Goal: Information Seeking & Learning: Learn about a topic

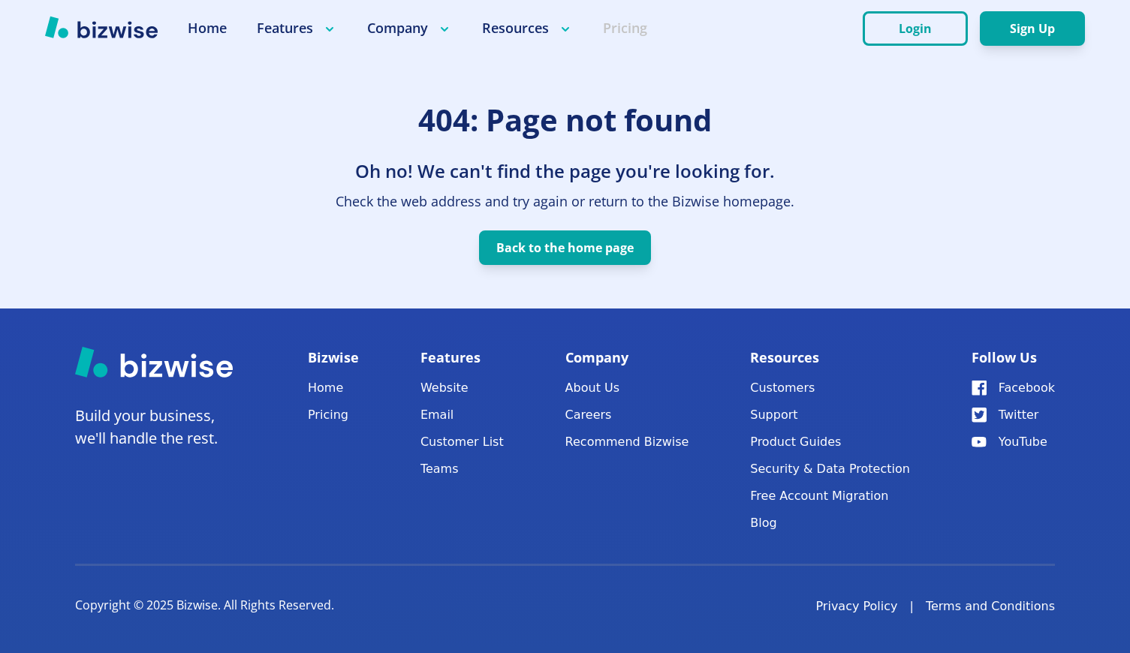
click at [630, 27] on link "Pricing" at bounding box center [625, 28] width 44 height 19
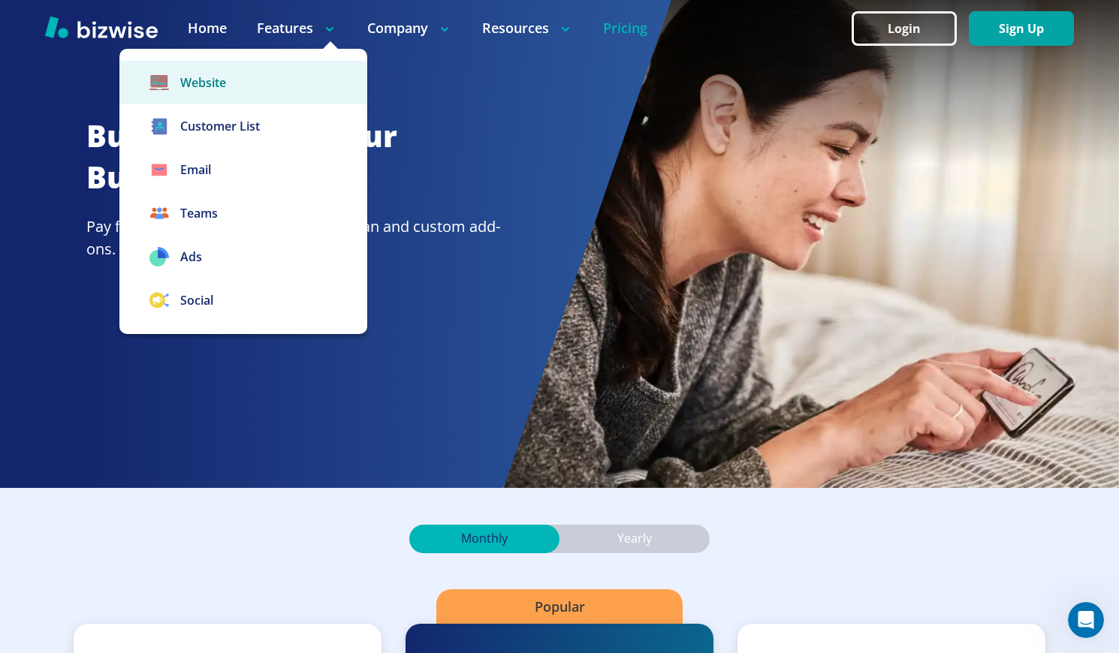
click at [207, 78] on link "Website" at bounding box center [243, 83] width 248 height 44
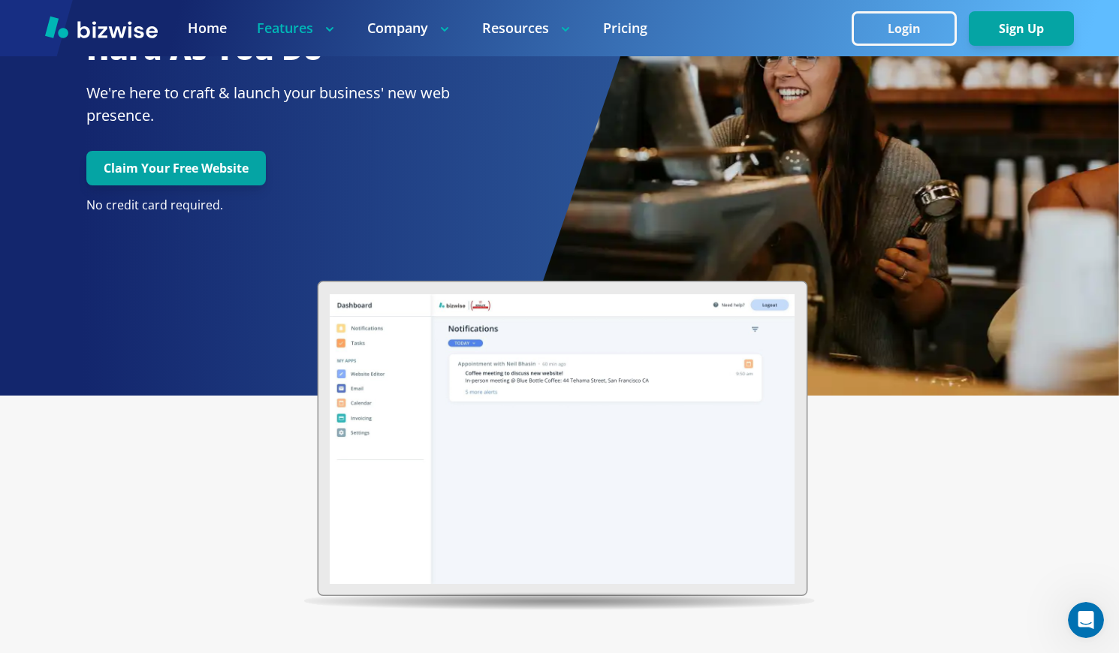
scroll to position [75, 0]
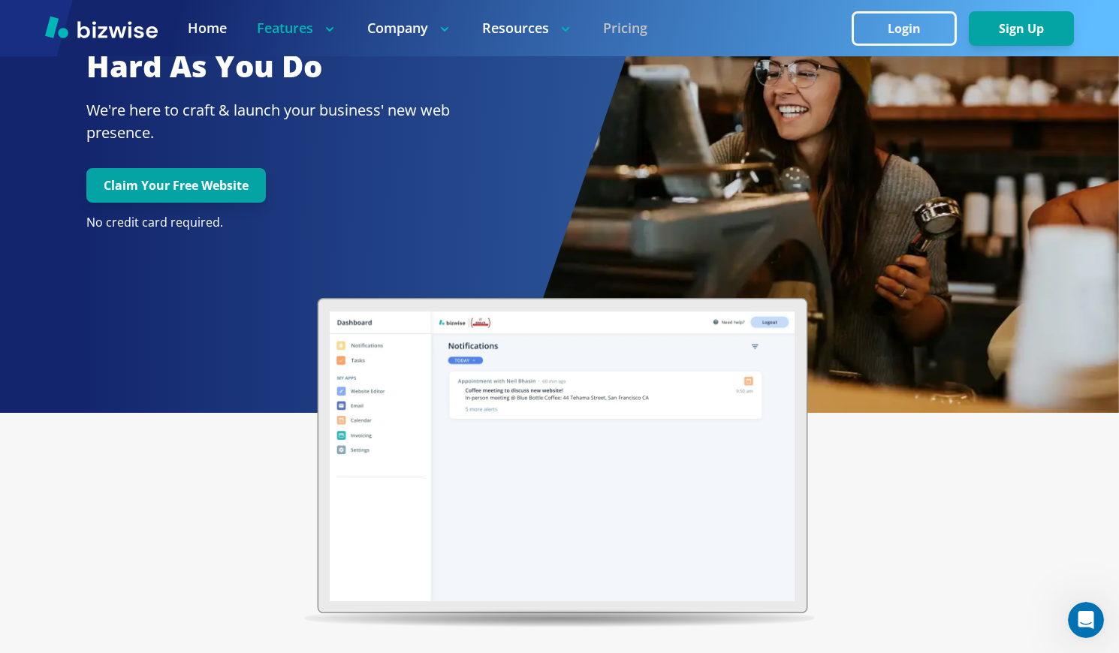
click at [628, 37] on link "Pricing" at bounding box center [625, 28] width 44 height 19
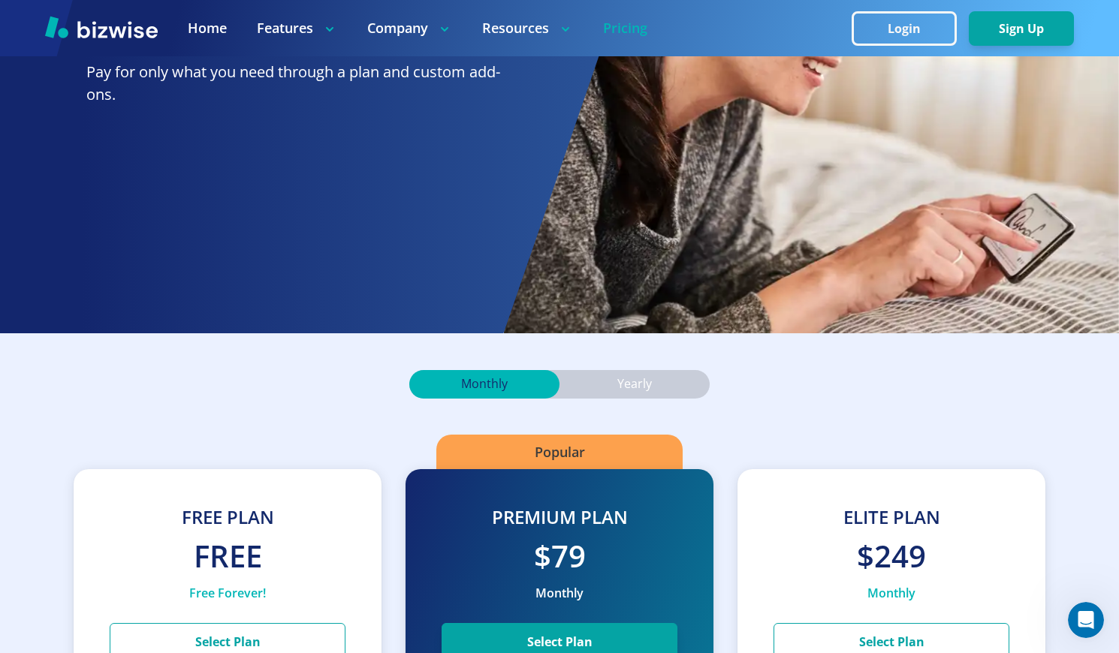
scroll to position [300, 0]
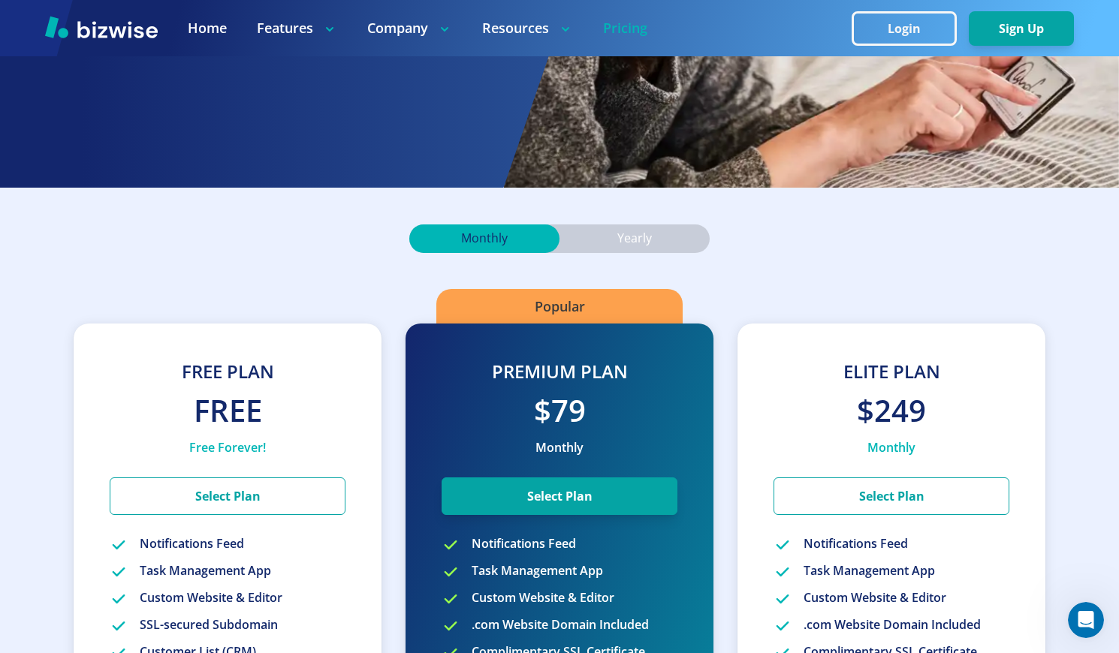
click at [643, 231] on p "Yearly" at bounding box center [634, 239] width 35 height 17
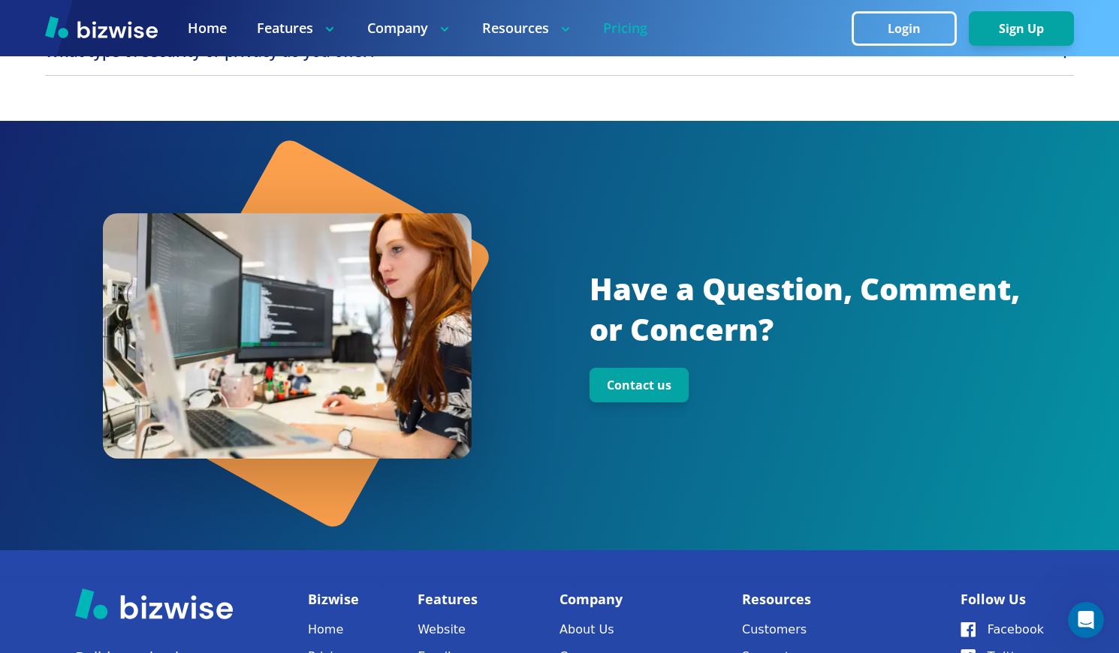
scroll to position [1970, 0]
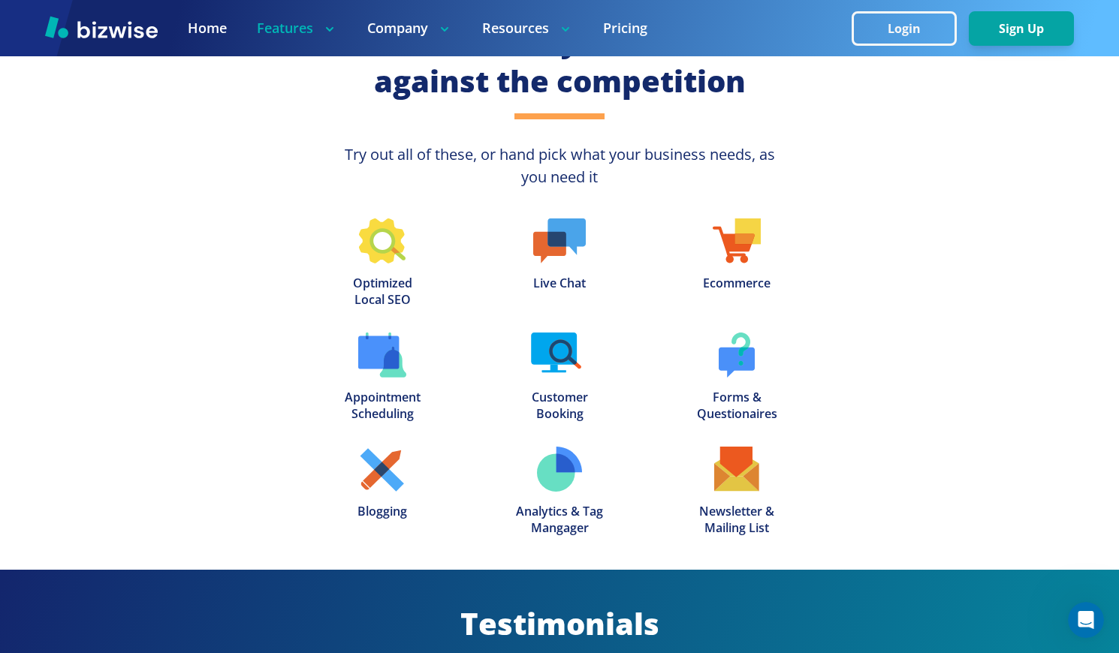
scroll to position [75, 0]
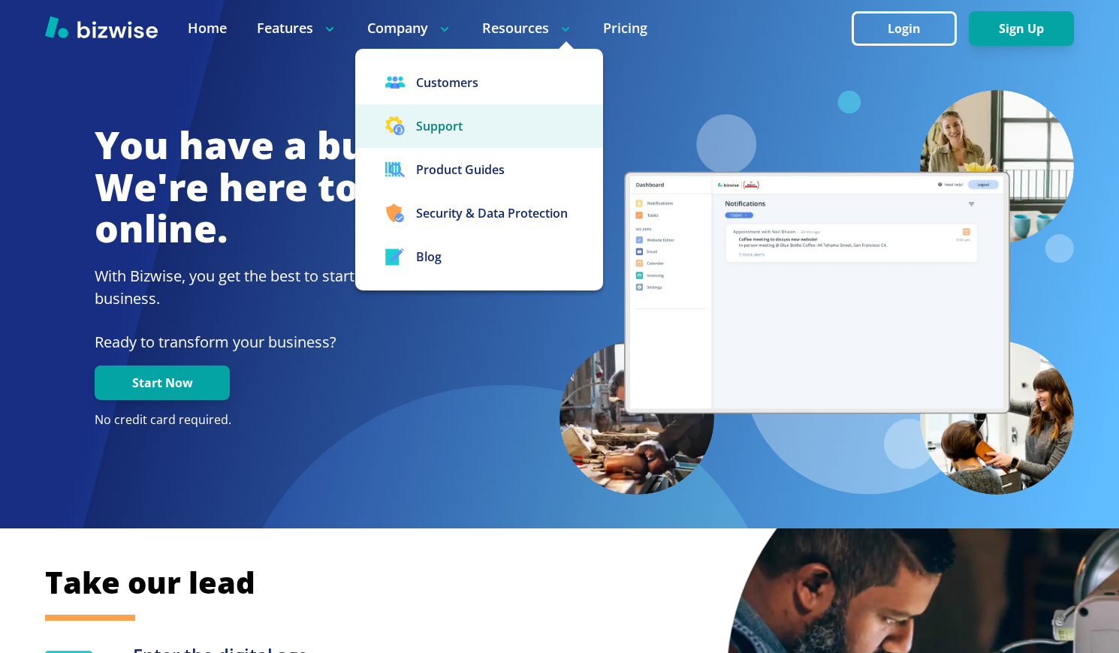
click at [446, 114] on button "Support" at bounding box center [479, 126] width 248 height 44
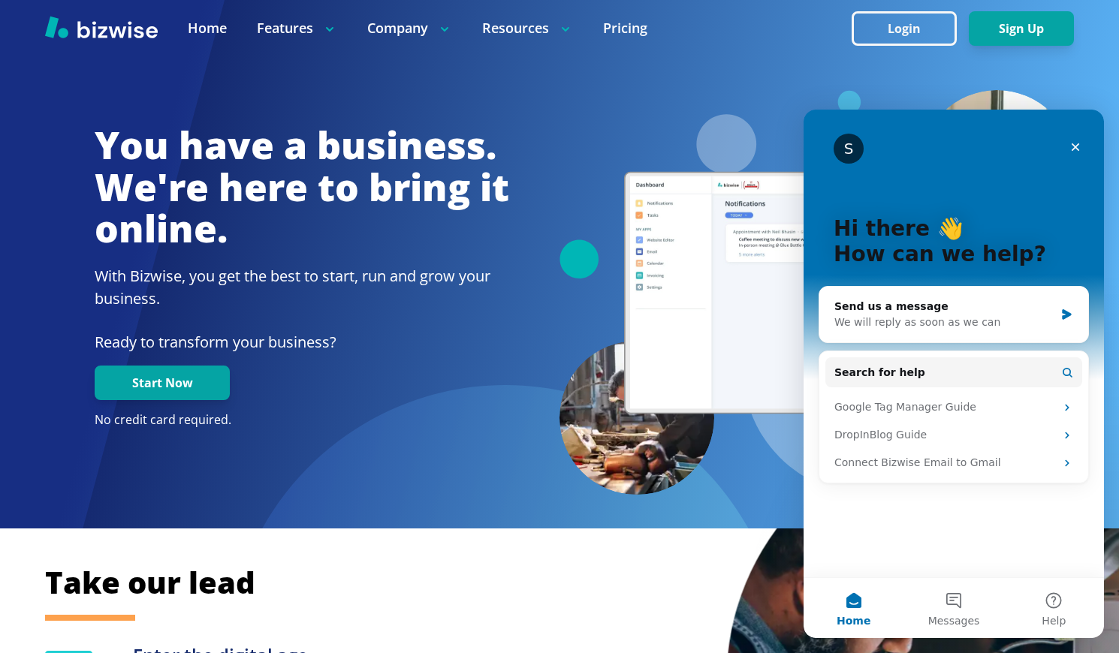
click at [694, 102] on div at bounding box center [816, 293] width 514 height 406
click at [1066, 145] on div "Close" at bounding box center [1075, 147] width 27 height 27
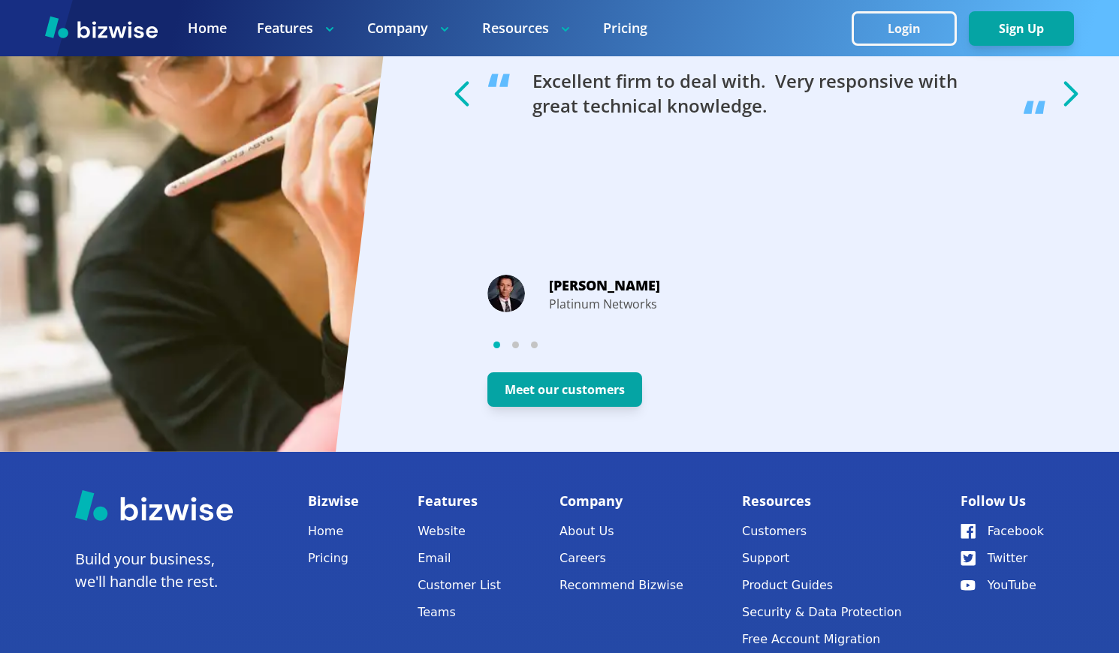
scroll to position [2920, 0]
